Goal: Check status: Check status

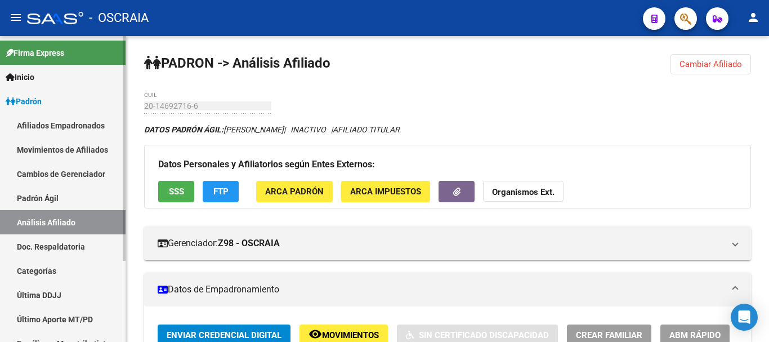
scroll to position [804, 0]
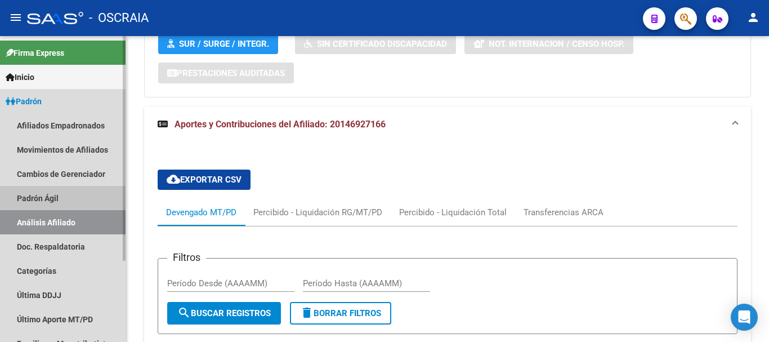
click at [35, 199] on link "Padrón Ágil" at bounding box center [63, 198] width 126 height 24
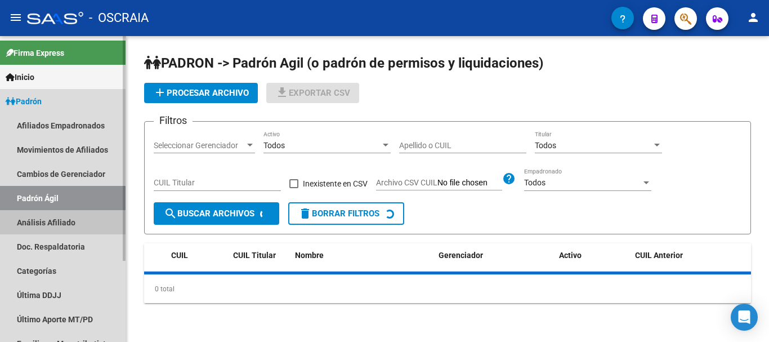
click at [39, 224] on link "Análisis Afiliado" at bounding box center [63, 222] width 126 height 24
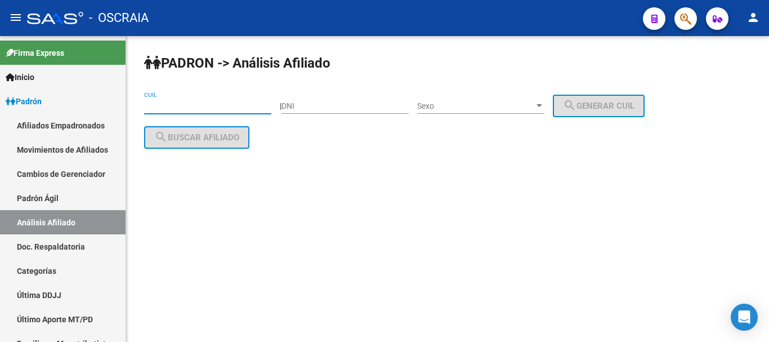
click at [160, 106] on input "CUIL" at bounding box center [207, 106] width 127 height 10
paste input "20-18041336-8"
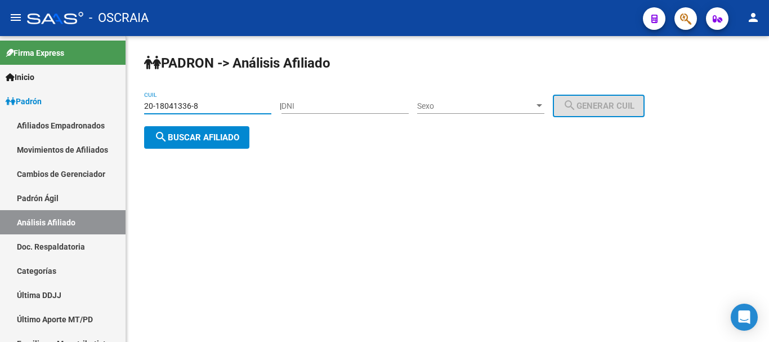
type input "20-18041336-8"
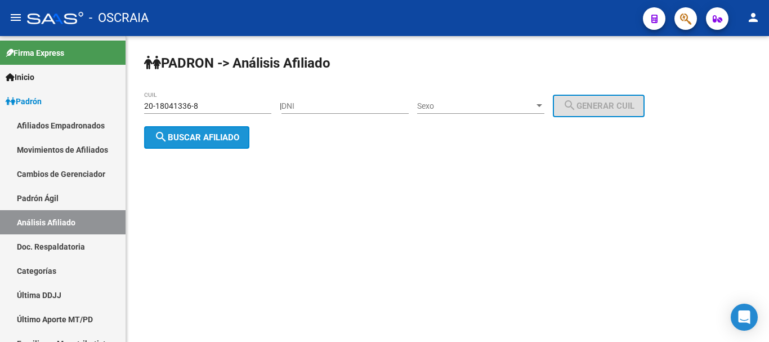
click at [218, 138] on span "search Buscar afiliado" at bounding box center [196, 137] width 85 height 10
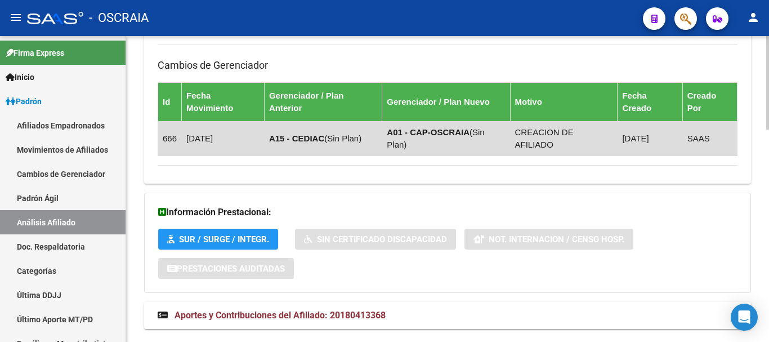
scroll to position [691, 0]
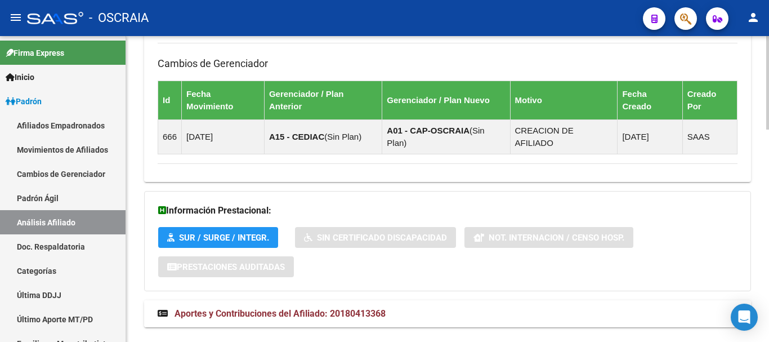
click at [261, 308] on span "Aportes y Contribuciones del Afiliado: 20180413368" at bounding box center [279, 313] width 211 height 11
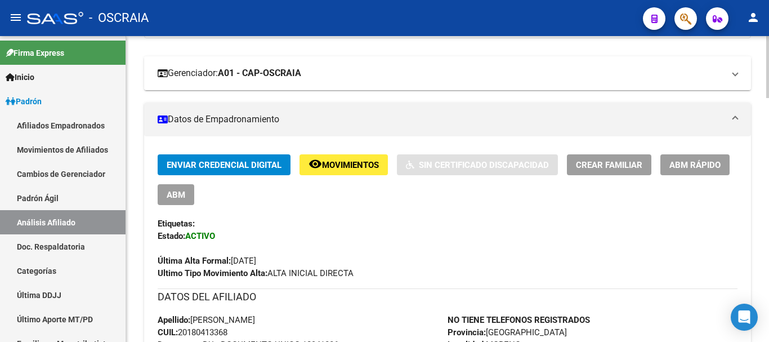
scroll to position [225, 0]
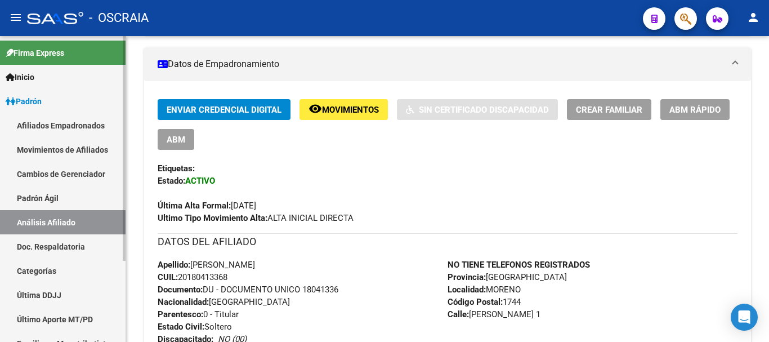
click at [62, 199] on link "Padrón Ágil" at bounding box center [63, 198] width 126 height 24
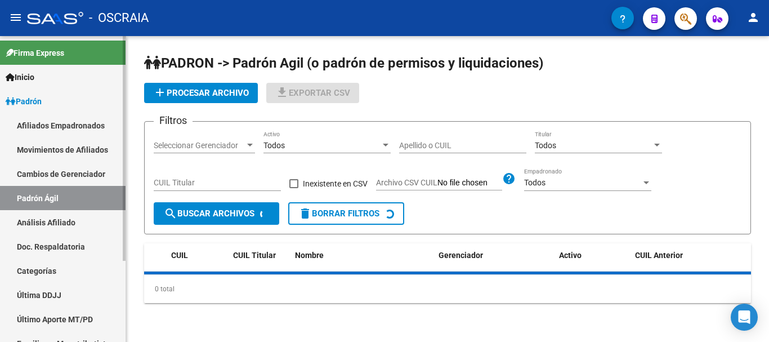
click at [59, 217] on link "Análisis Afiliado" at bounding box center [63, 222] width 126 height 24
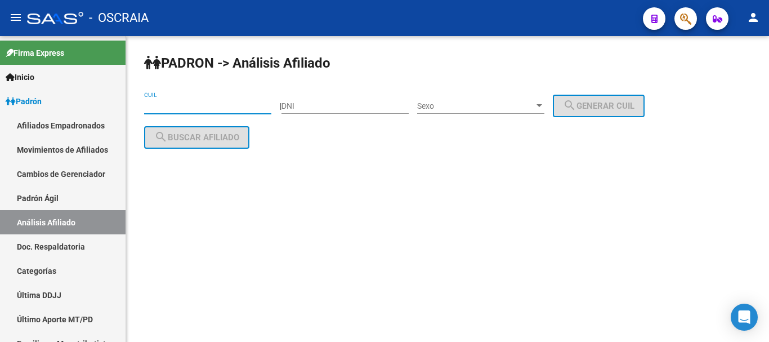
click at [211, 109] on input "CUIL" at bounding box center [207, 106] width 127 height 10
paste input "20-32341706-8"
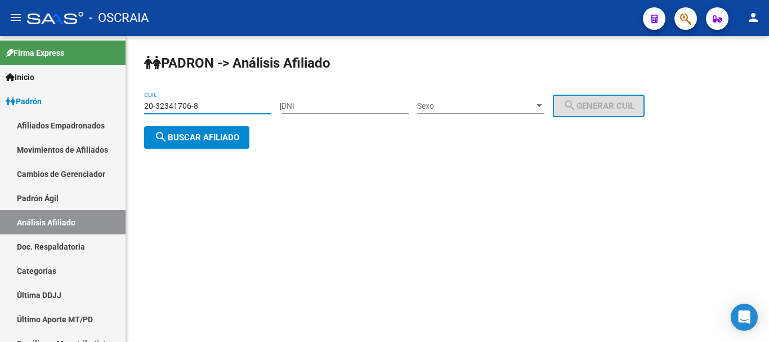
type input "20-32341706-8"
click at [233, 137] on span "search Buscar afiliado" at bounding box center [196, 137] width 85 height 10
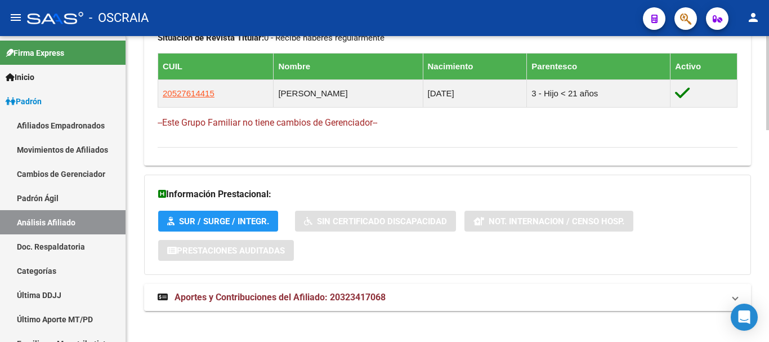
scroll to position [689, 0]
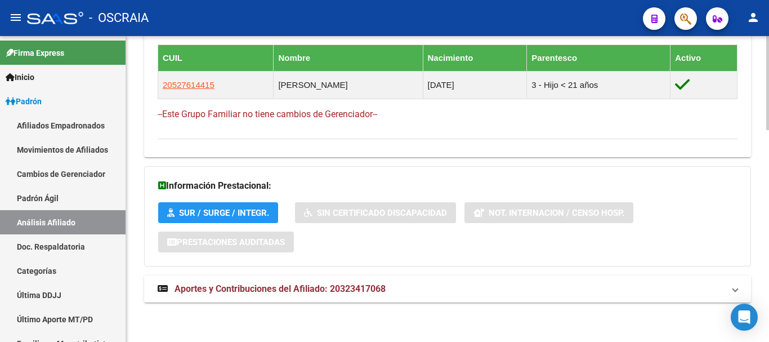
click at [217, 293] on span "Aportes y Contribuciones del Afiliado: 20323417068" at bounding box center [279, 288] width 211 height 11
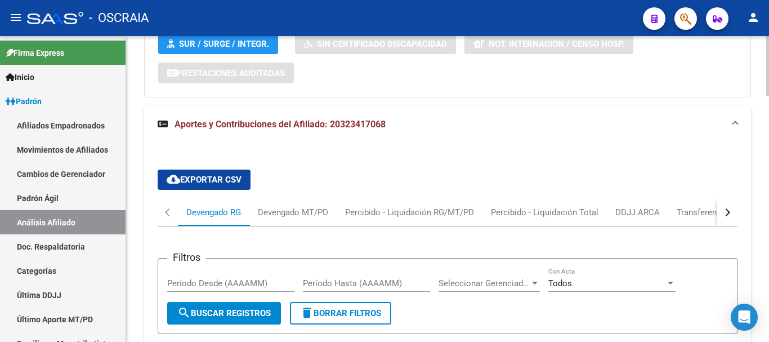
scroll to position [1027, 0]
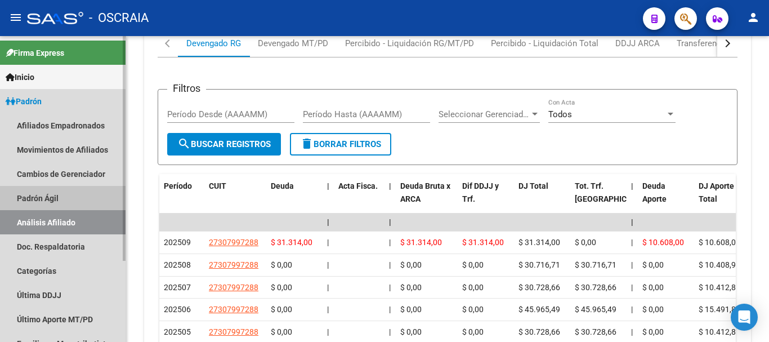
click at [61, 196] on link "Padrón Ágil" at bounding box center [63, 198] width 126 height 24
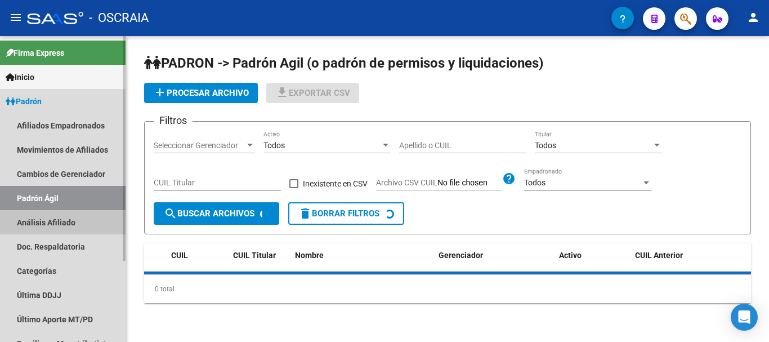
click at [58, 222] on link "Análisis Afiliado" at bounding box center [63, 222] width 126 height 24
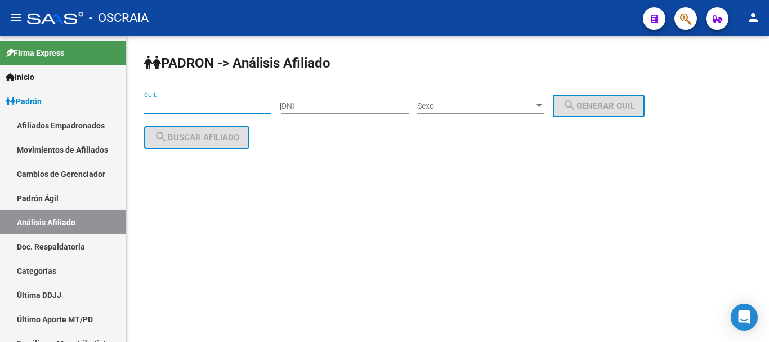
click at [216, 105] on input "CUIL" at bounding box center [207, 106] width 127 height 10
paste input "20-95829299-7"
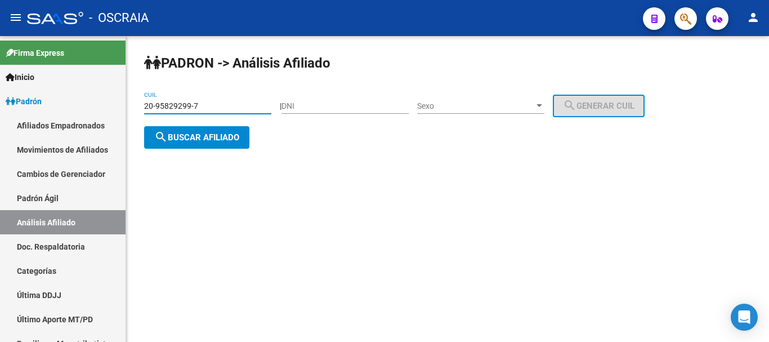
type input "20-95829299-7"
click at [228, 135] on span "search Buscar afiliado" at bounding box center [196, 137] width 85 height 10
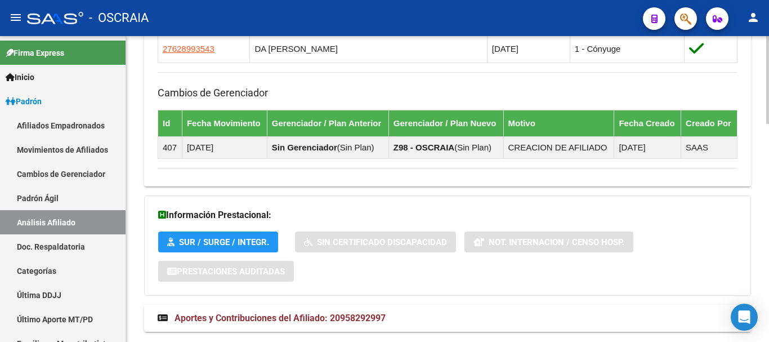
scroll to position [761, 0]
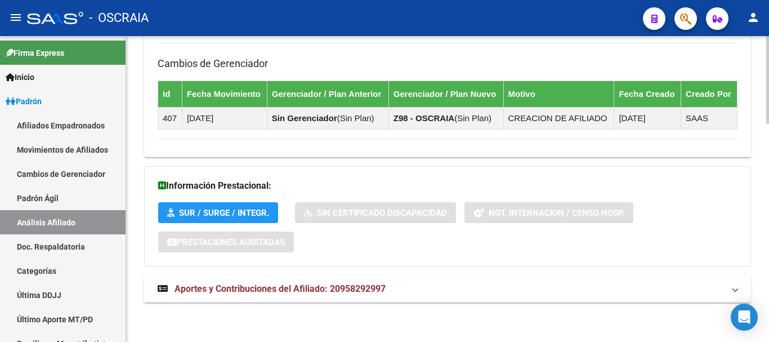
click at [344, 285] on span "Aportes y Contribuciones del Afiliado: 20958292997" at bounding box center [279, 288] width 211 height 11
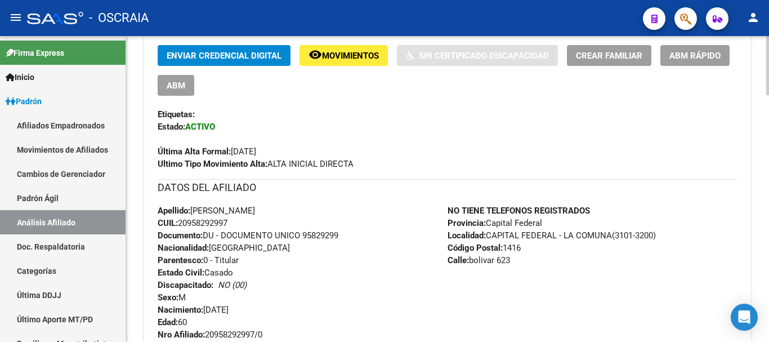
scroll to position [338, 0]
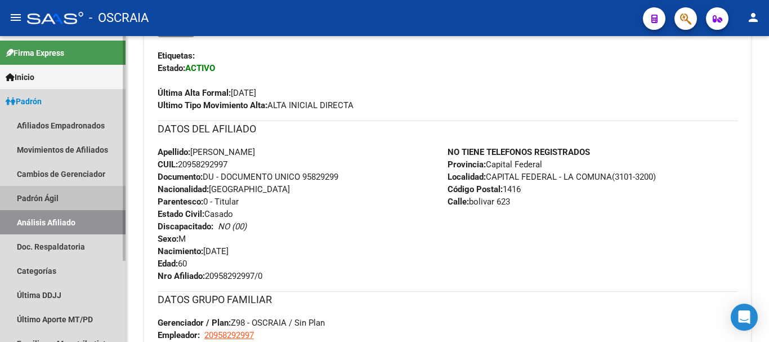
click at [62, 199] on link "Padrón Ágil" at bounding box center [63, 198] width 126 height 24
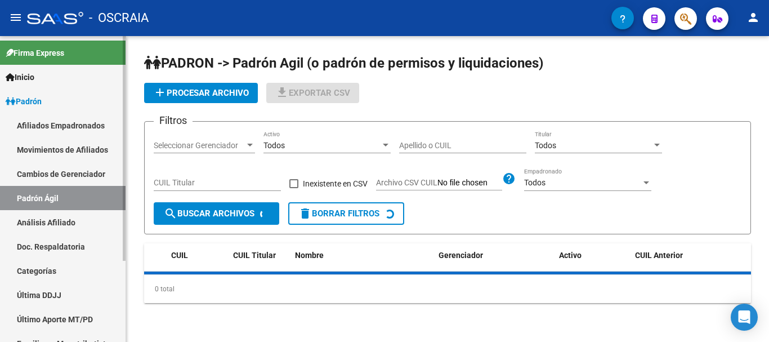
click at [62, 220] on link "Análisis Afiliado" at bounding box center [63, 222] width 126 height 24
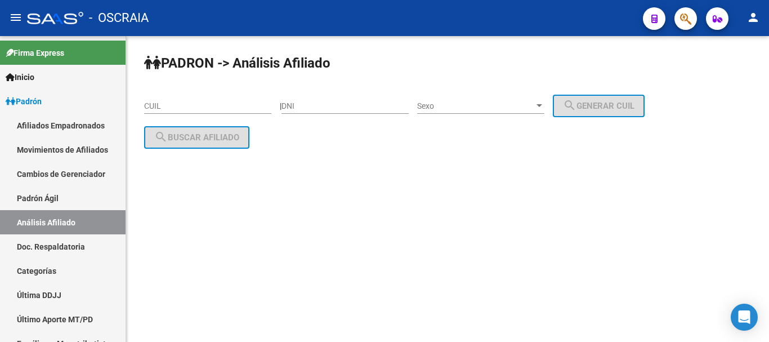
click at [205, 102] on input "CUIL" at bounding box center [207, 106] width 127 height 10
paste input "23-27436036-4"
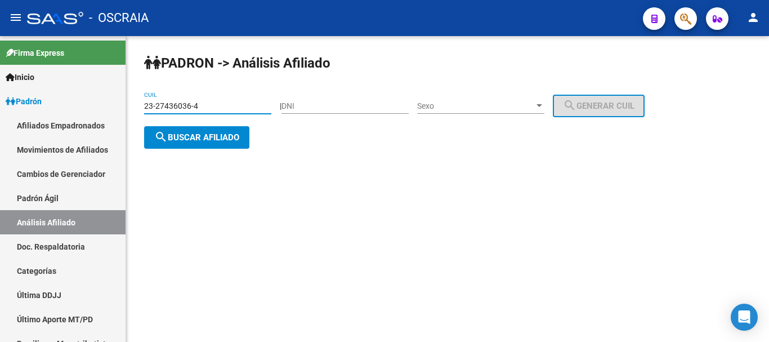
type input "23-27436036-4"
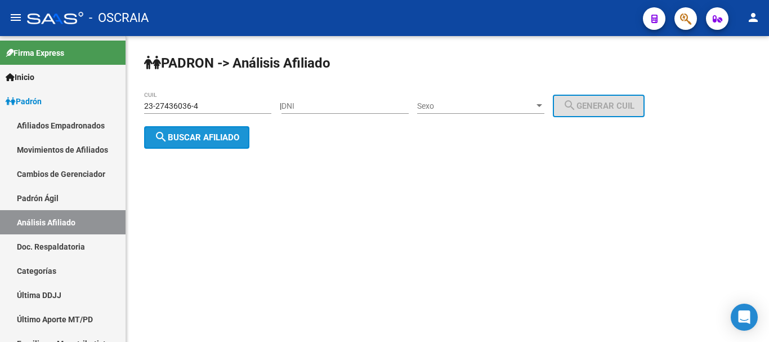
click at [199, 137] on span "search Buscar afiliado" at bounding box center [196, 137] width 85 height 10
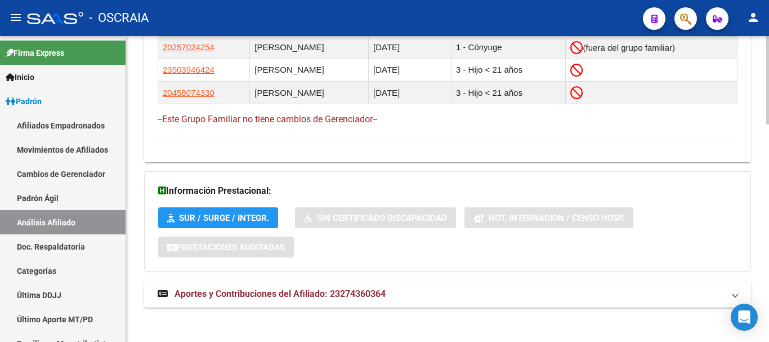
scroll to position [754, 0]
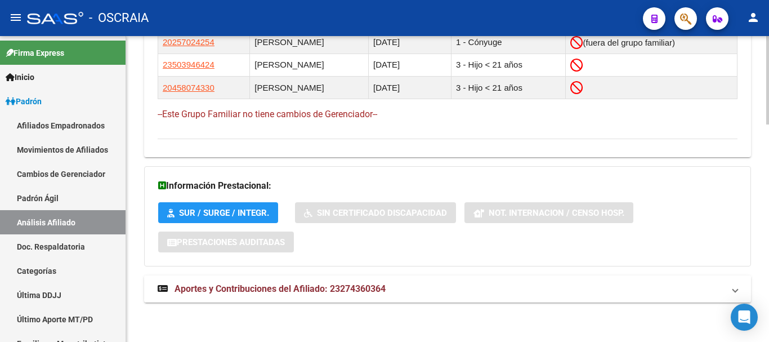
click at [272, 282] on mat-expansion-panel-header "Aportes y Contribuciones del Afiliado: 23274360364" at bounding box center [447, 288] width 607 height 27
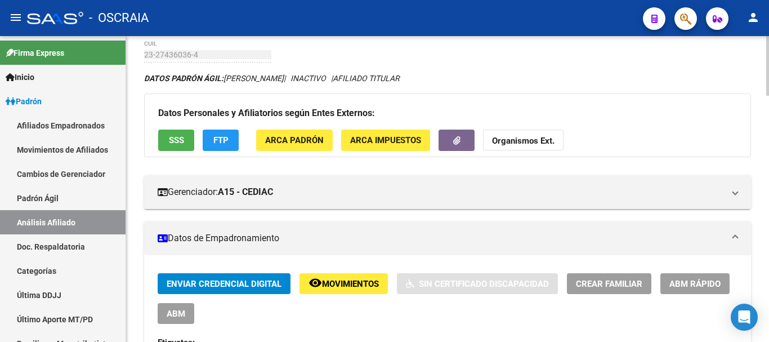
scroll to position [225, 0]
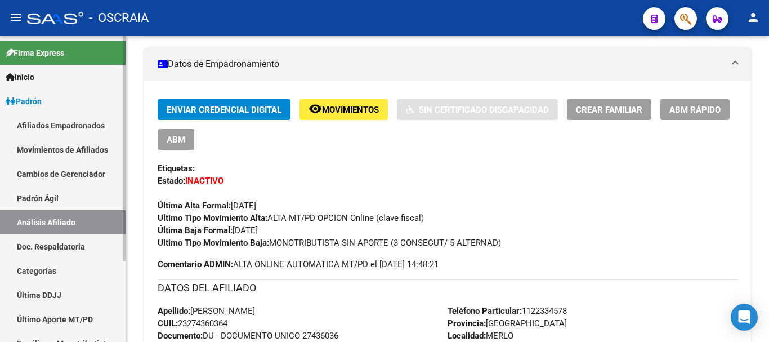
click at [51, 198] on link "Padrón Ágil" at bounding box center [63, 198] width 126 height 24
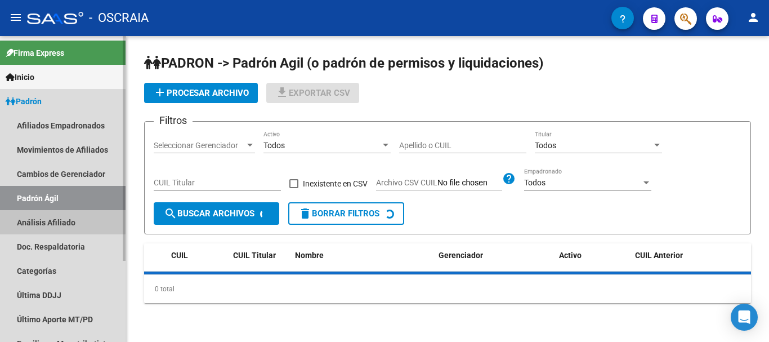
click at [51, 218] on link "Análisis Afiliado" at bounding box center [63, 222] width 126 height 24
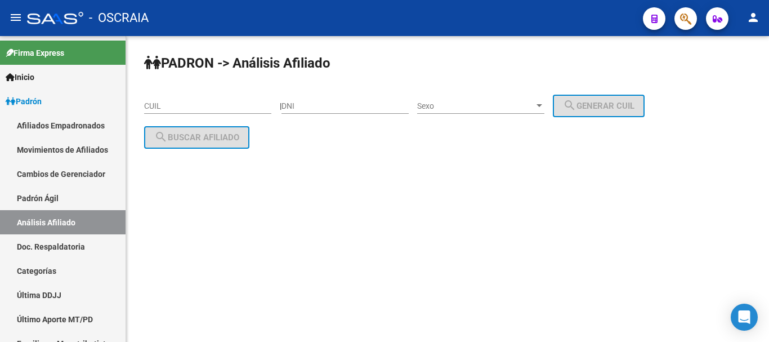
click at [179, 101] on input "CUIL" at bounding box center [207, 106] width 127 height 10
paste input "20-28100893-6"
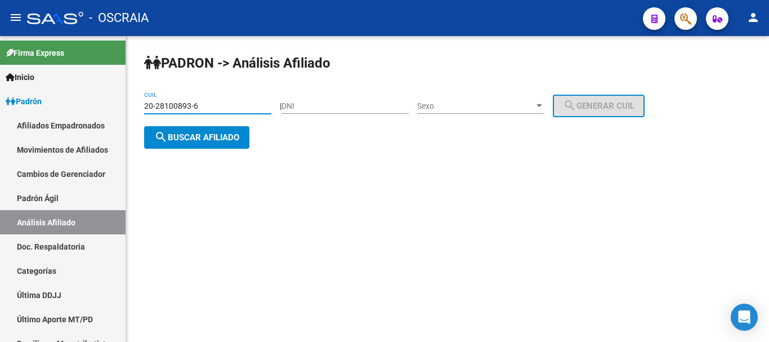
type input "20-28100893-6"
click at [218, 136] on span "search Buscar afiliado" at bounding box center [196, 137] width 85 height 10
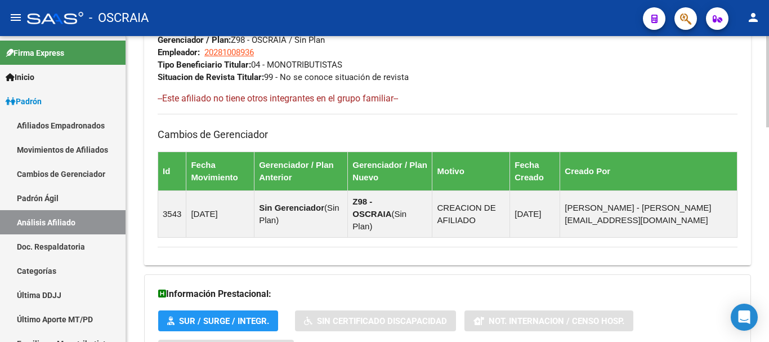
scroll to position [716, 0]
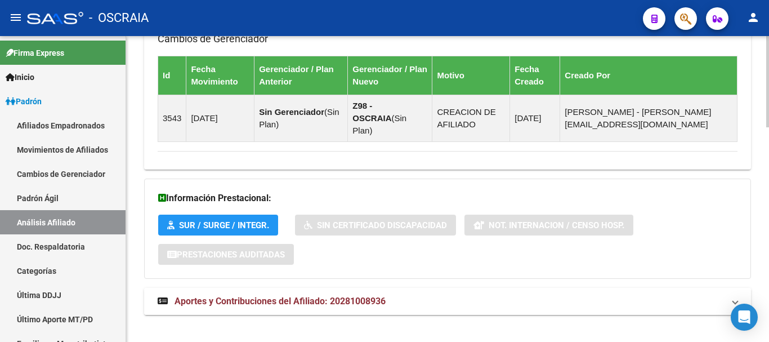
click at [298, 295] on span "Aportes y Contribuciones del Afiliado: 20281008936" at bounding box center [279, 300] width 211 height 11
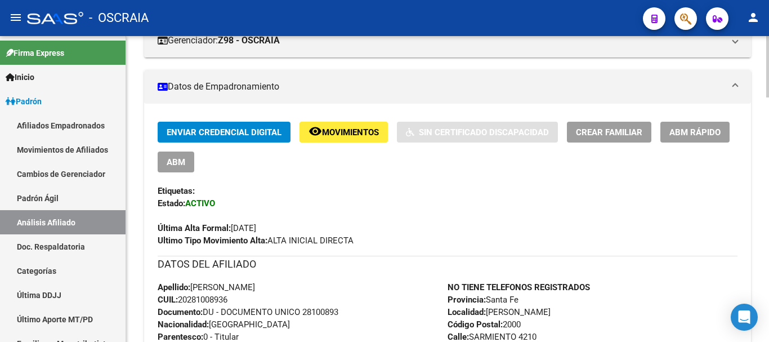
scroll to position [225, 0]
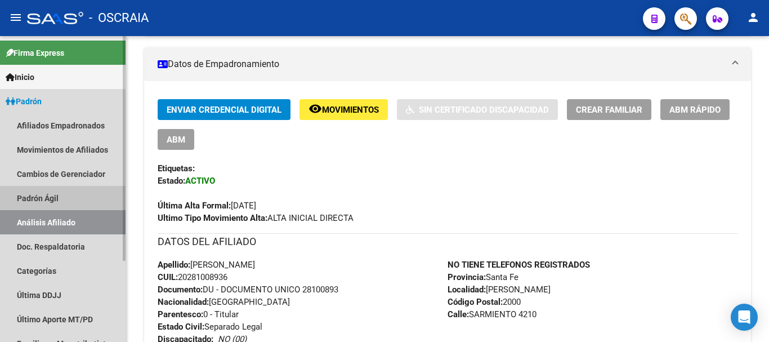
click at [51, 197] on link "Padrón Ágil" at bounding box center [63, 198] width 126 height 24
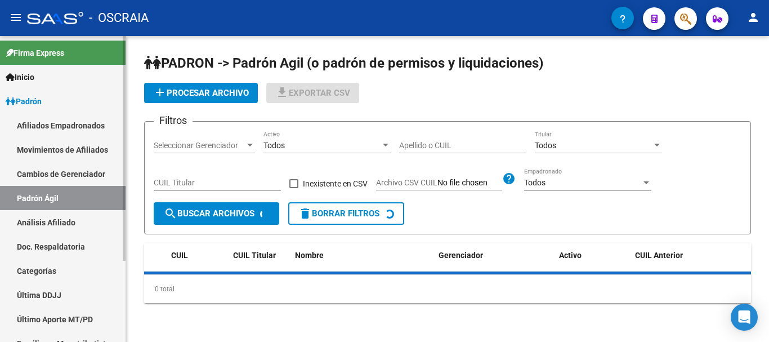
click at [50, 220] on link "Análisis Afiliado" at bounding box center [63, 222] width 126 height 24
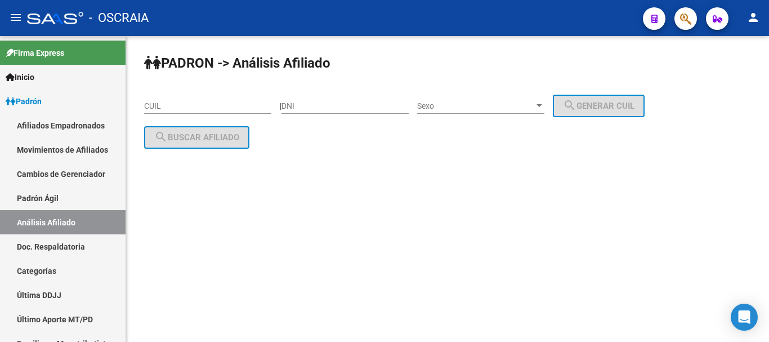
click at [175, 109] on input "CUIL" at bounding box center [207, 106] width 127 height 10
paste input "20-28294329-9"
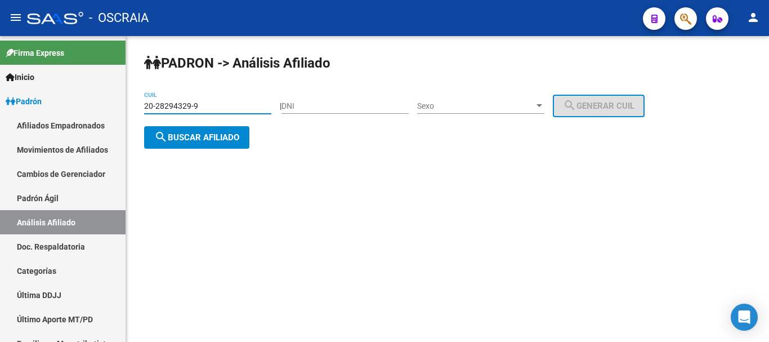
type input "20-28294329-9"
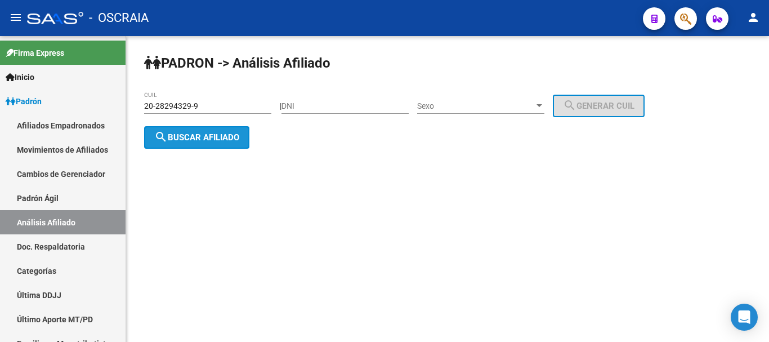
click at [225, 126] on button "search Buscar afiliado" at bounding box center [196, 137] width 105 height 23
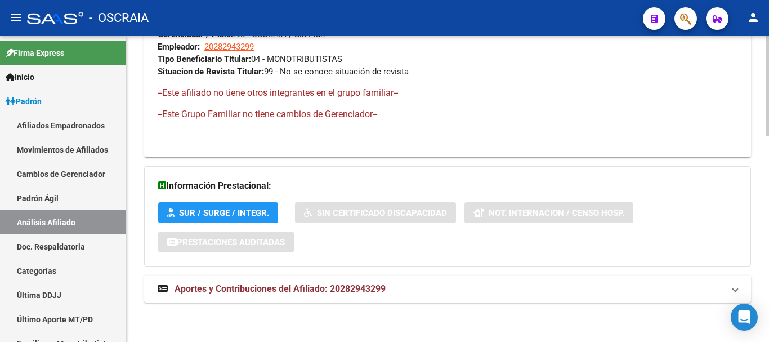
scroll to position [626, 0]
click at [293, 287] on span "Aportes y Contribuciones del Afiliado: 20282943299" at bounding box center [279, 288] width 211 height 11
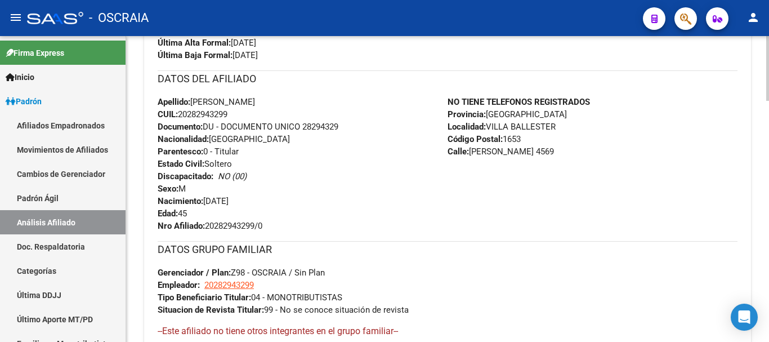
scroll to position [394, 0]
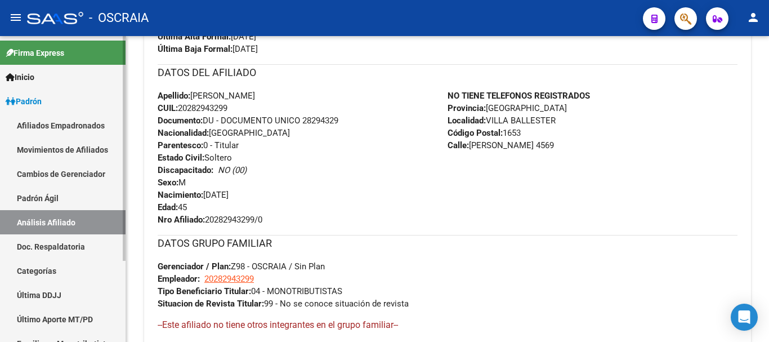
click at [65, 199] on link "Padrón Ágil" at bounding box center [63, 198] width 126 height 24
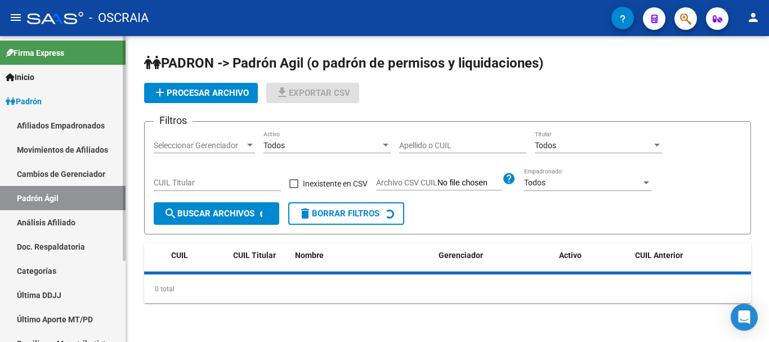
click at [62, 218] on link "Análisis Afiliado" at bounding box center [63, 222] width 126 height 24
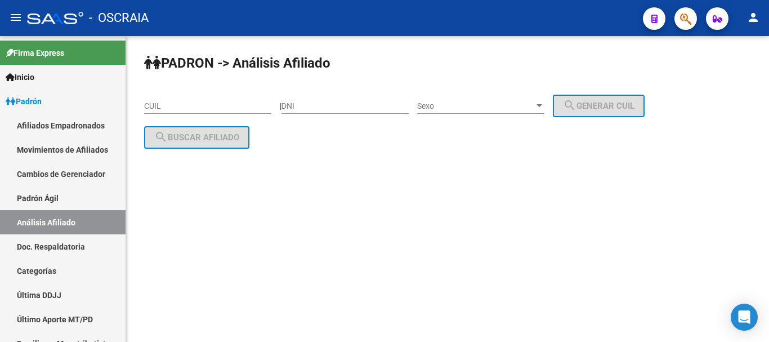
click at [210, 110] on input "CUIL" at bounding box center [207, 106] width 127 height 10
paste input "20-18500065-7"
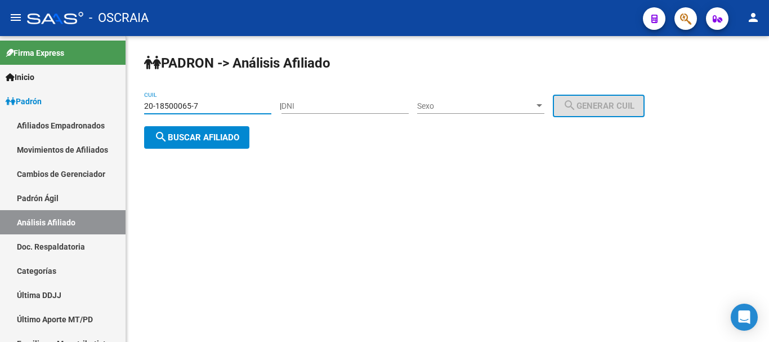
type input "20-18500065-7"
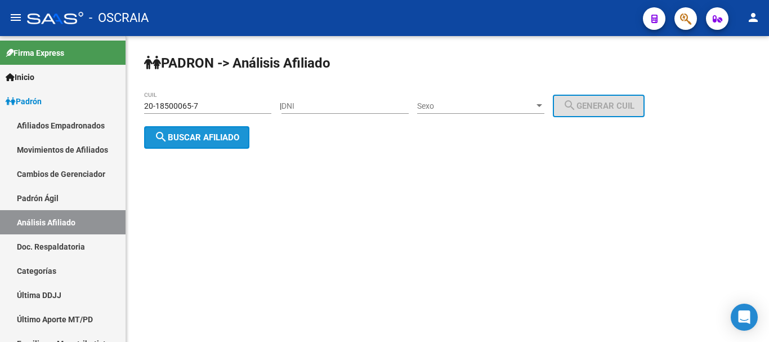
click at [225, 143] on button "search Buscar afiliado" at bounding box center [196, 137] width 105 height 23
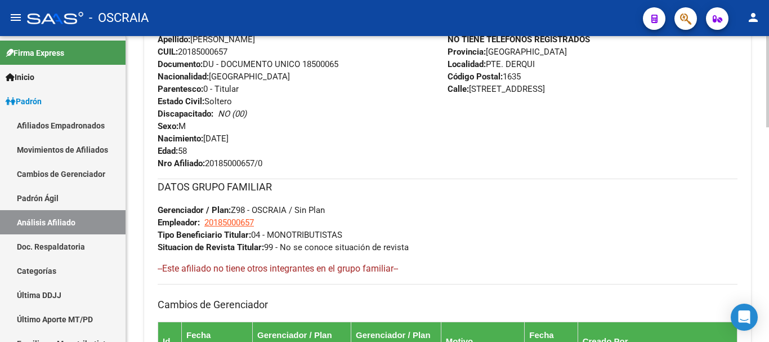
scroll to position [716, 0]
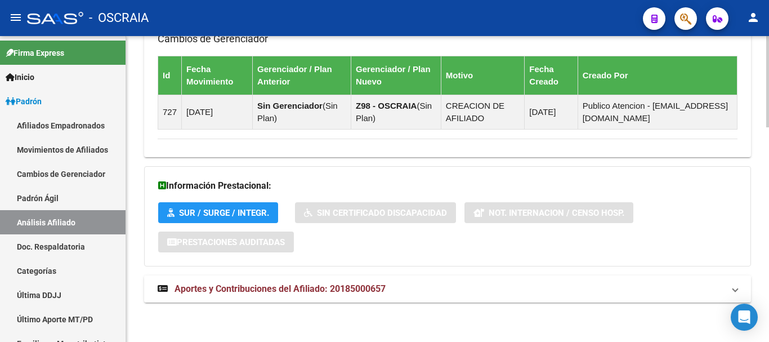
click at [301, 285] on span "Aportes y Contribuciones del Afiliado: 20185000657" at bounding box center [279, 288] width 211 height 11
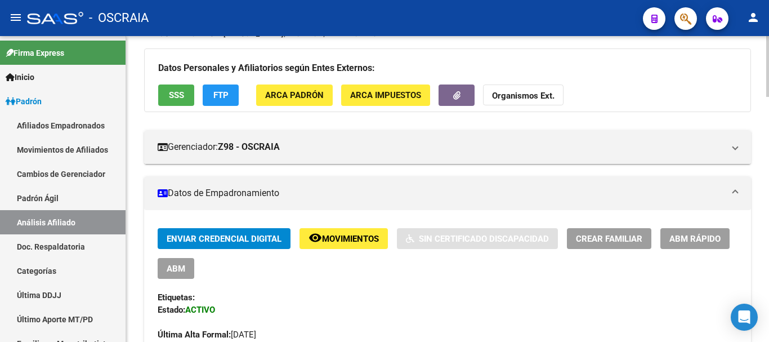
scroll to position [0, 0]
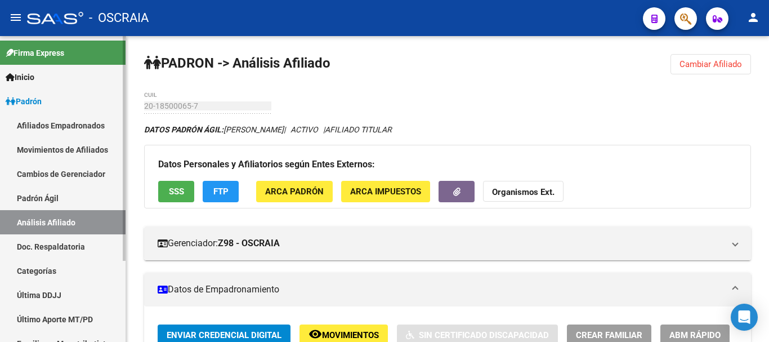
click at [45, 192] on link "Padrón Ágil" at bounding box center [63, 198] width 126 height 24
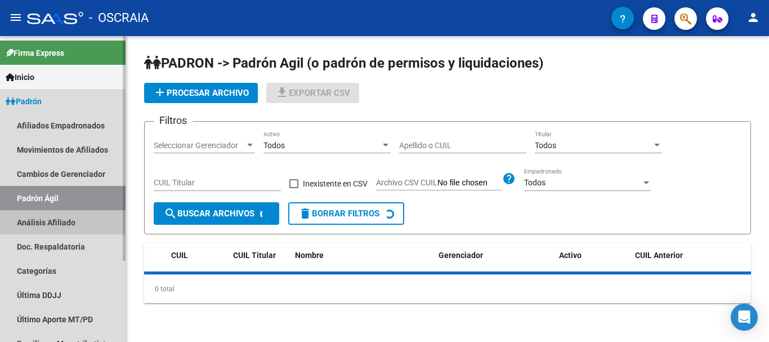
click at [49, 217] on link "Análisis Afiliado" at bounding box center [63, 222] width 126 height 24
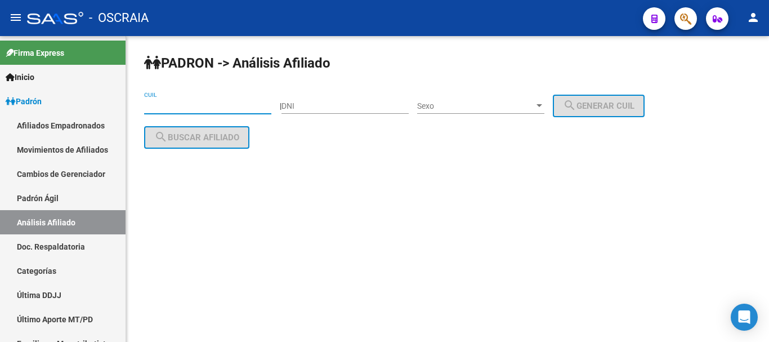
click at [195, 102] on input "CUIL" at bounding box center [207, 106] width 127 height 10
paste input "20-26721238-5"
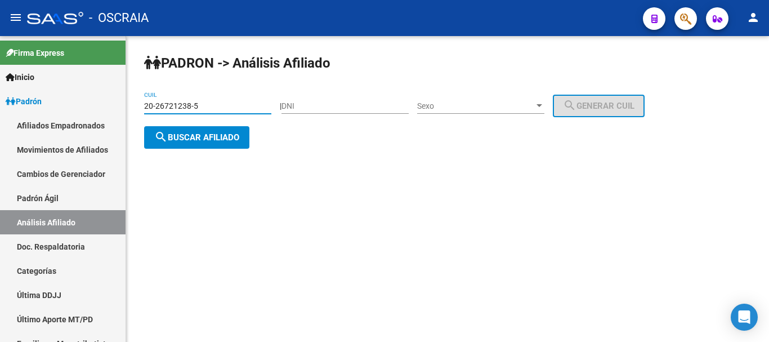
type input "20-26721238-5"
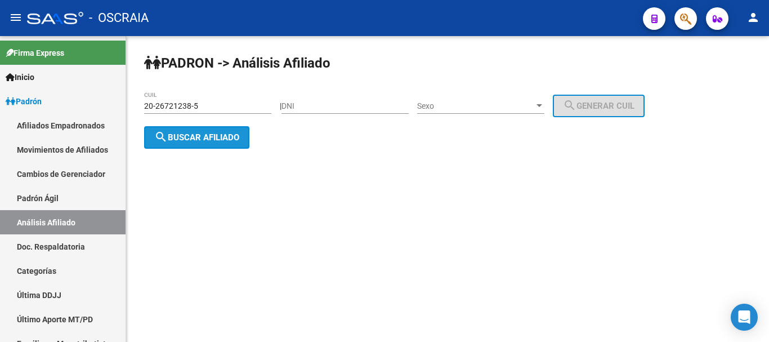
click at [232, 136] on span "search Buscar afiliado" at bounding box center [196, 137] width 85 height 10
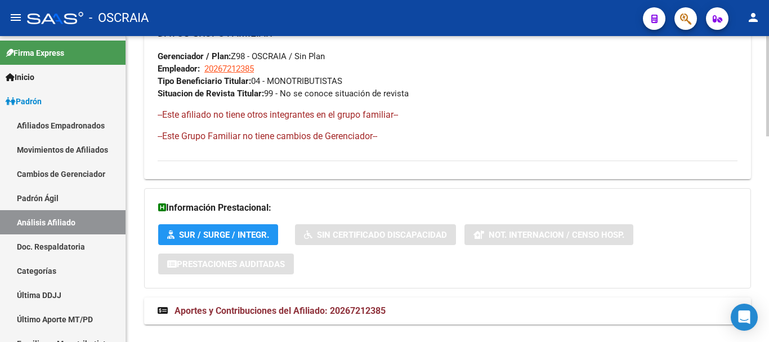
scroll to position [626, 0]
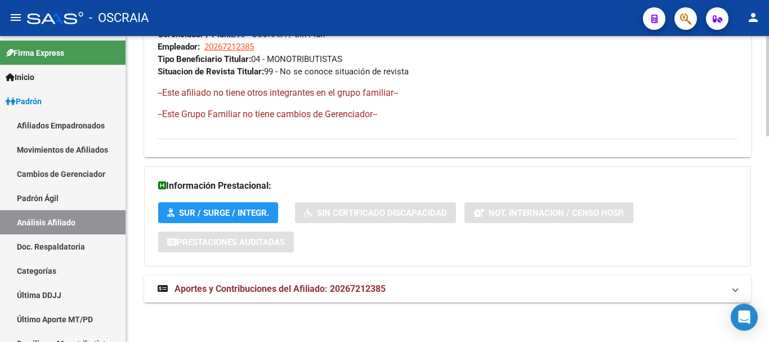
click at [304, 284] on span "Aportes y Contribuciones del Afiliado: 20267212385" at bounding box center [279, 288] width 211 height 11
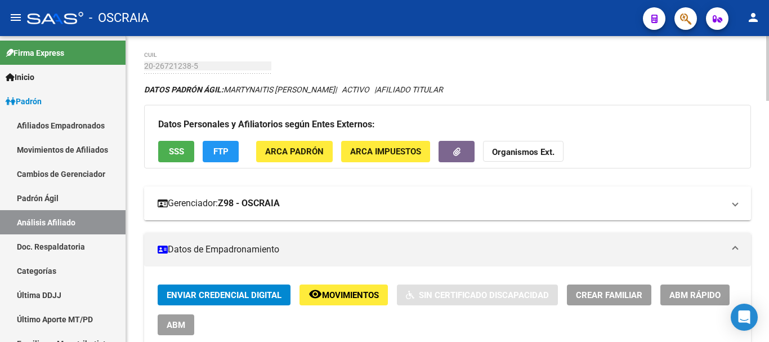
scroll to position [56, 0]
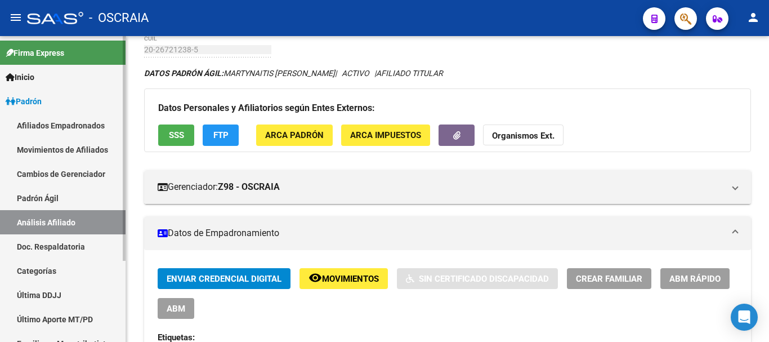
click at [55, 190] on link "Padrón Ágil" at bounding box center [63, 198] width 126 height 24
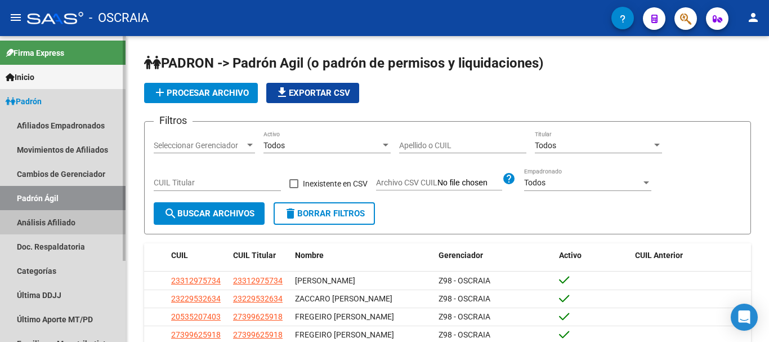
click at [60, 223] on link "Análisis Afiliado" at bounding box center [63, 222] width 126 height 24
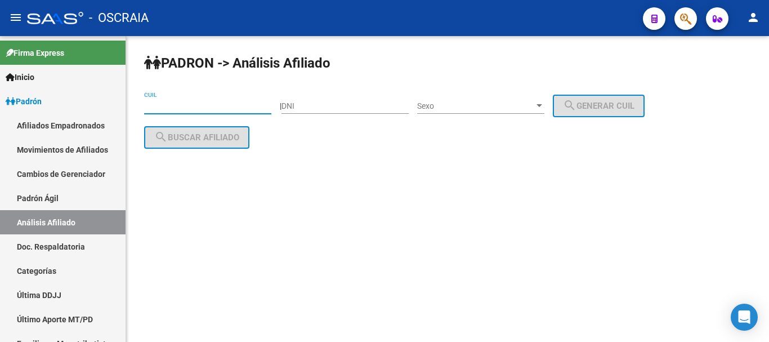
click at [226, 106] on input "CUIL" at bounding box center [207, 106] width 127 height 10
paste input "23-94689519-9"
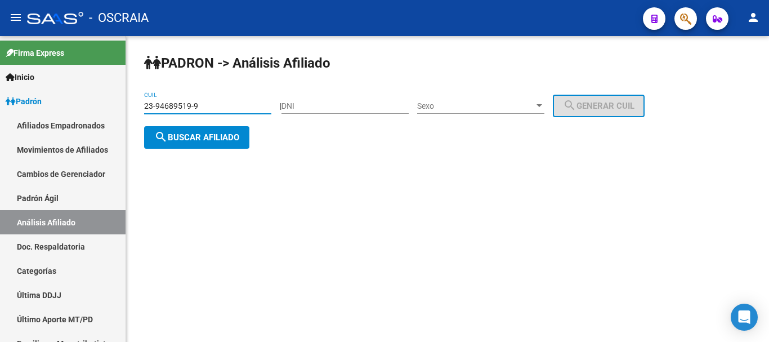
type input "23-94689519-9"
click at [219, 140] on span "search Buscar afiliado" at bounding box center [196, 137] width 85 height 10
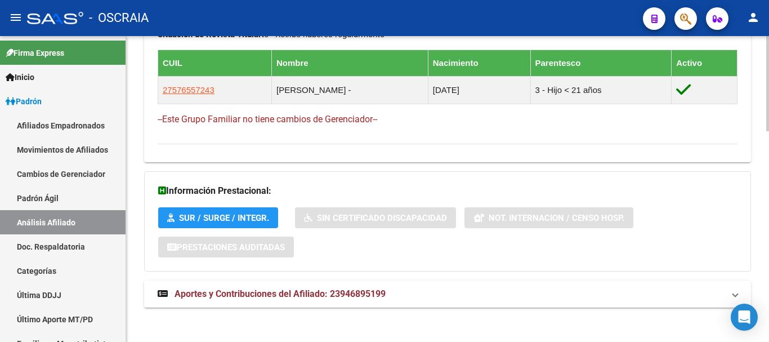
scroll to position [677, 0]
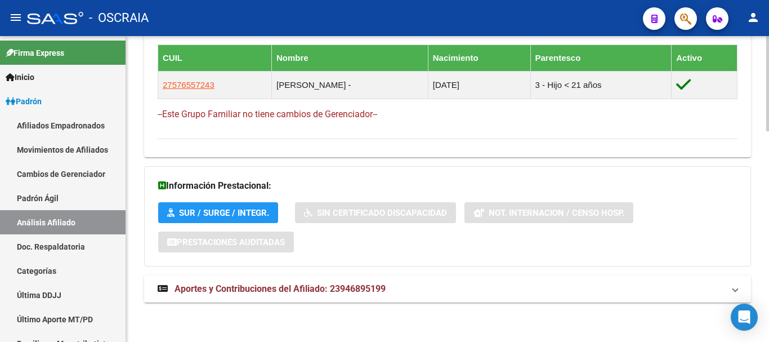
click at [268, 285] on span "Aportes y Contribuciones del Afiliado: 23946895199" at bounding box center [279, 288] width 211 height 11
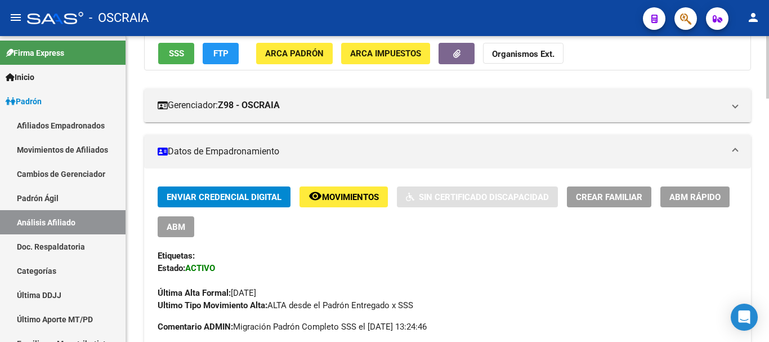
scroll to position [0, 0]
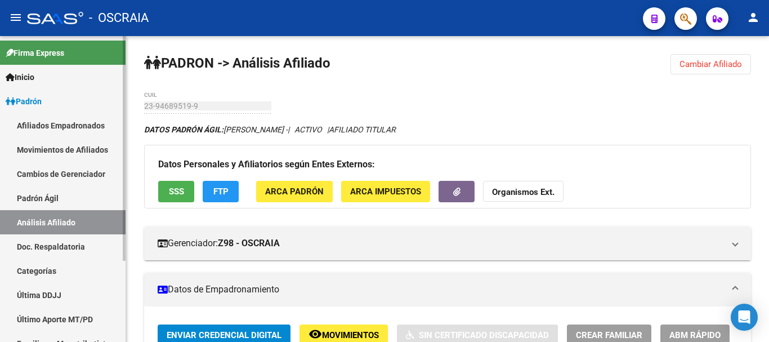
click at [43, 196] on link "Padrón Ágil" at bounding box center [63, 198] width 126 height 24
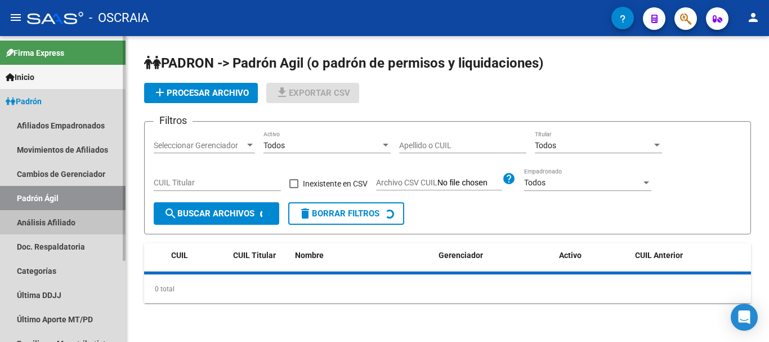
click at [45, 227] on link "Análisis Afiliado" at bounding box center [63, 222] width 126 height 24
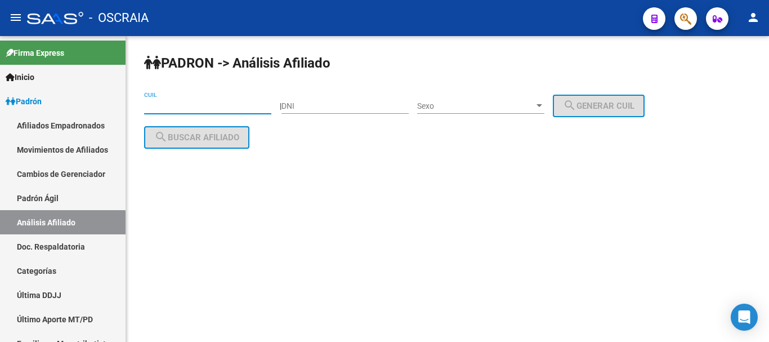
click at [210, 102] on input "CUIL" at bounding box center [207, 106] width 127 height 10
paste input "20-32092758-8"
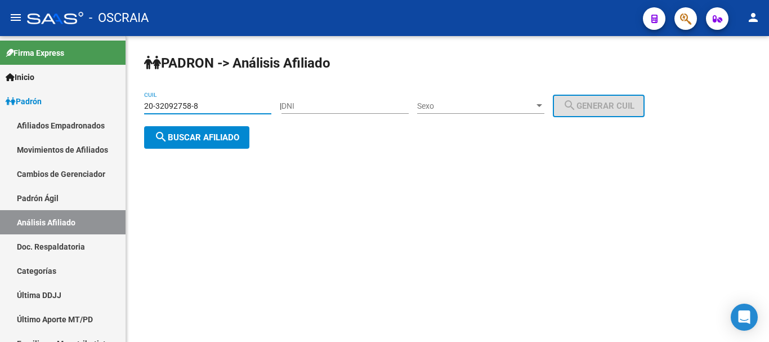
type input "20-32092758-8"
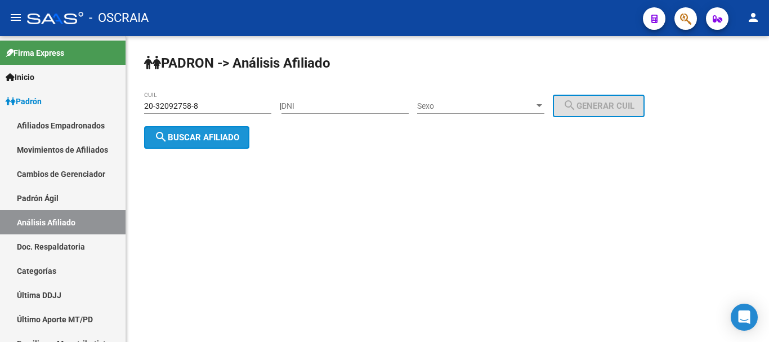
click at [224, 132] on span "search Buscar afiliado" at bounding box center [196, 137] width 85 height 10
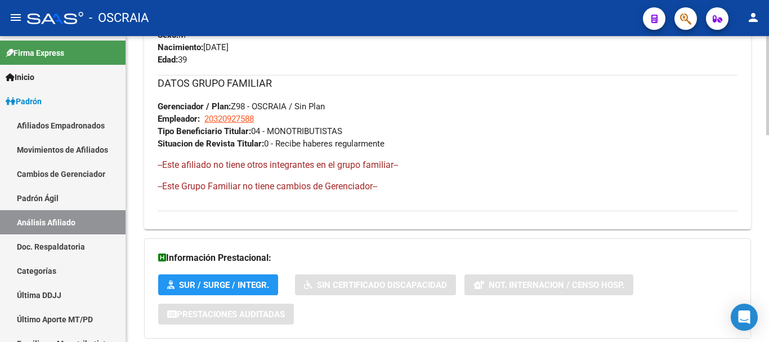
scroll to position [635, 0]
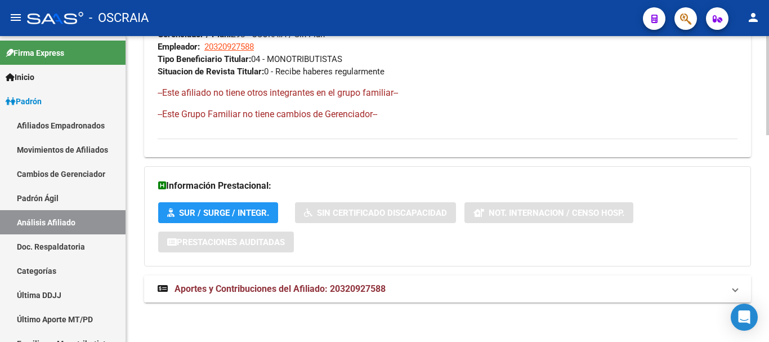
click at [325, 283] on span "Aportes y Contribuciones del Afiliado: 20320927588" at bounding box center [279, 288] width 211 height 11
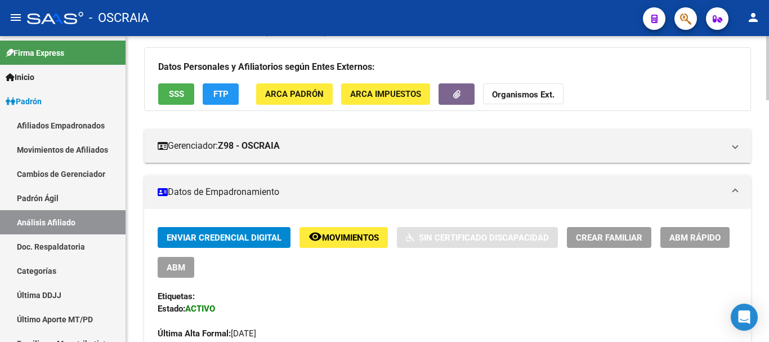
scroll to position [0, 0]
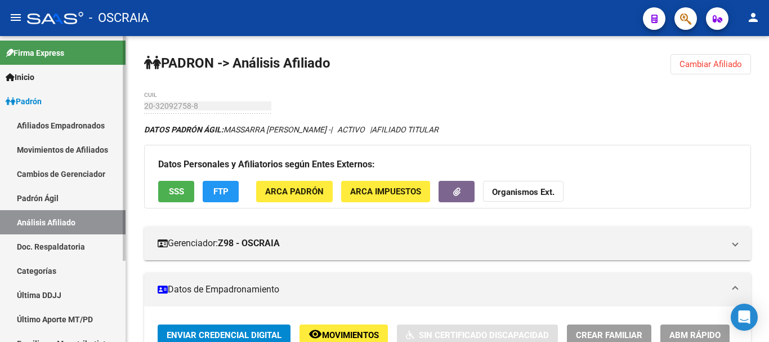
click at [48, 191] on link "Padrón Ágil" at bounding box center [63, 198] width 126 height 24
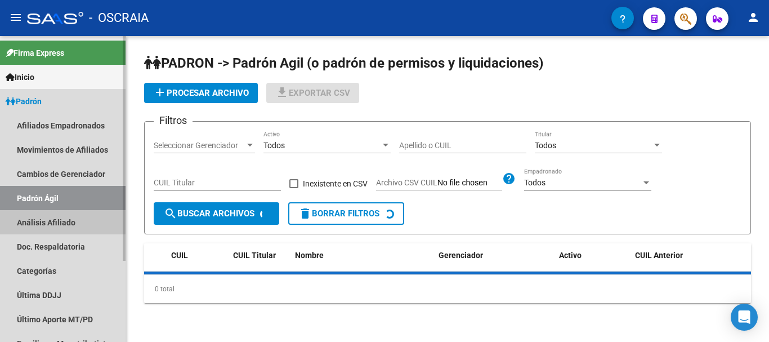
click at [44, 223] on link "Análisis Afiliado" at bounding box center [63, 222] width 126 height 24
